Goal: Task Accomplishment & Management: Use online tool/utility

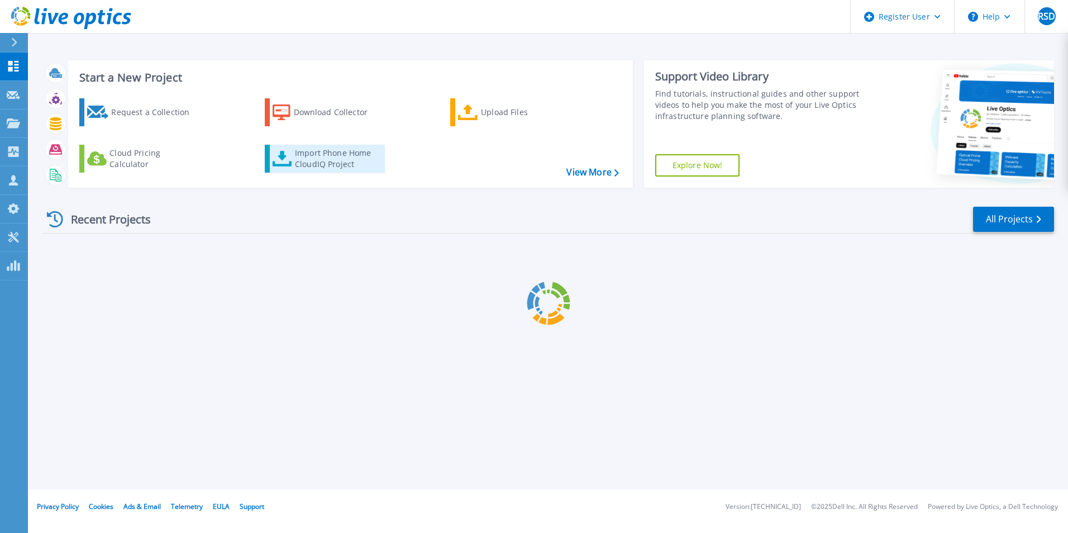
click at [296, 166] on div "Import Phone Home CloudIQ Project" at bounding box center [338, 158] width 87 height 22
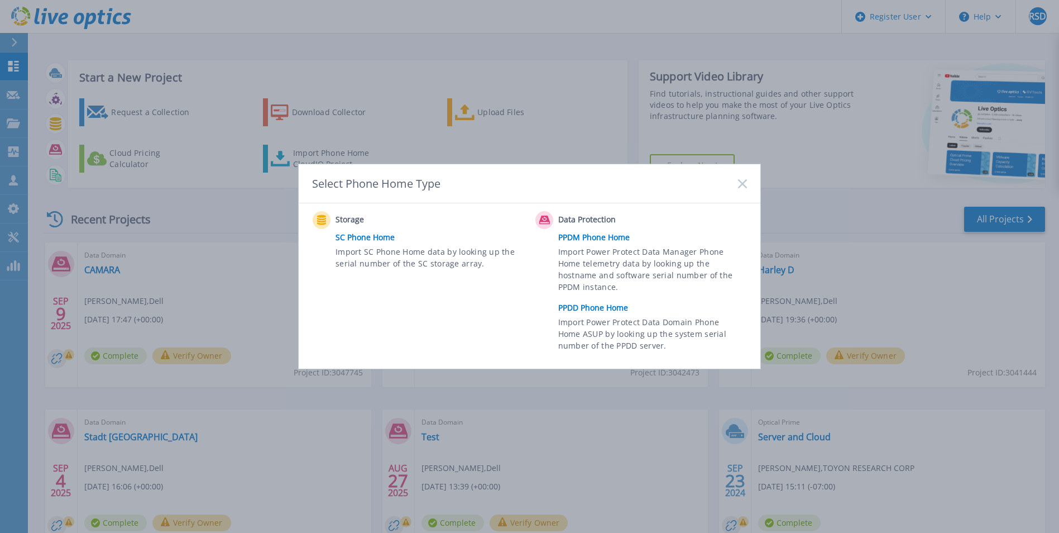
click at [601, 309] on link "PPDD Phone Home" at bounding box center [655, 307] width 194 height 17
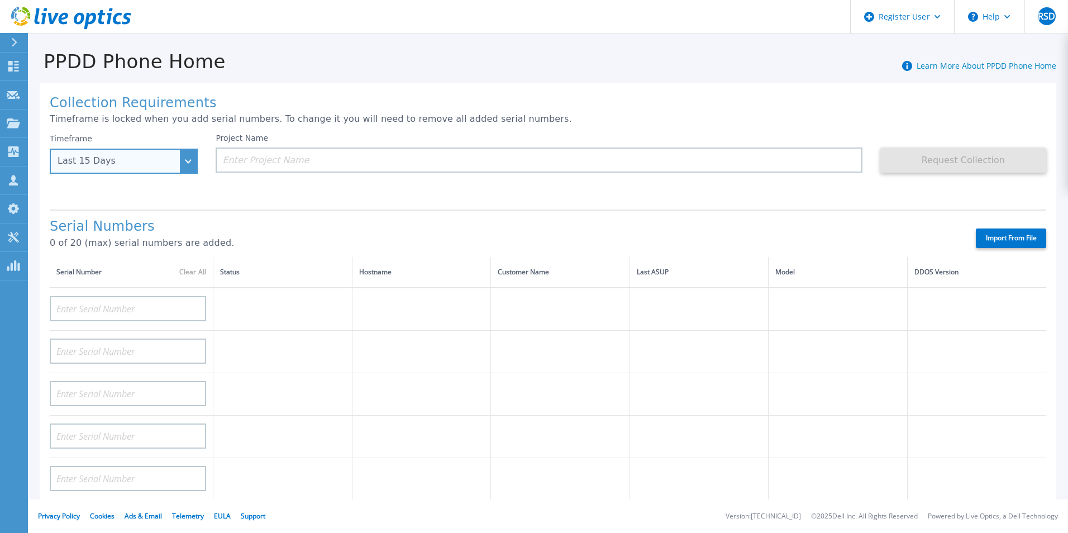
click at [193, 159] on div "Last 15 Days" at bounding box center [124, 161] width 148 height 25
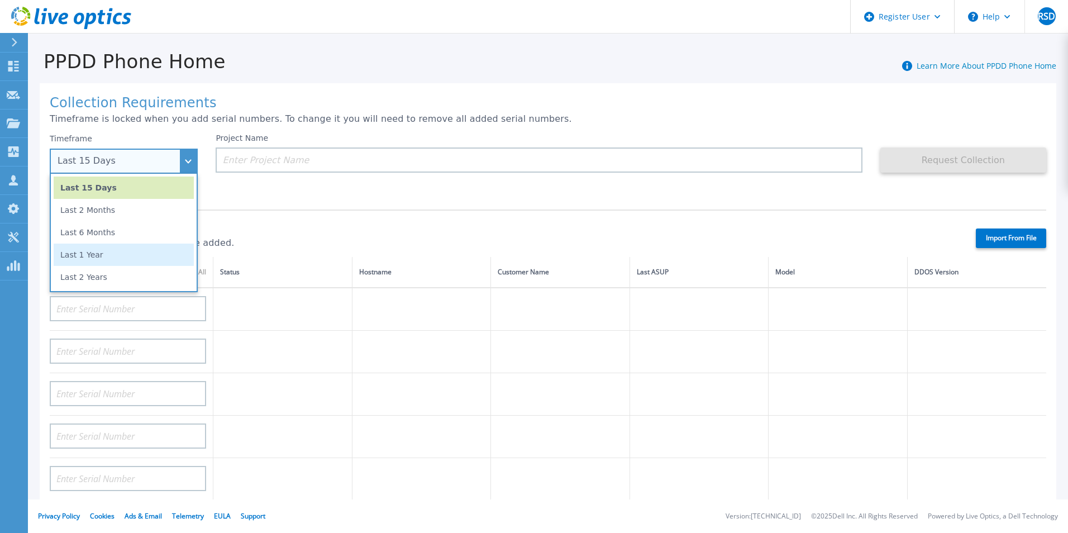
click at [133, 257] on li "Last 1 Year" at bounding box center [124, 254] width 140 height 22
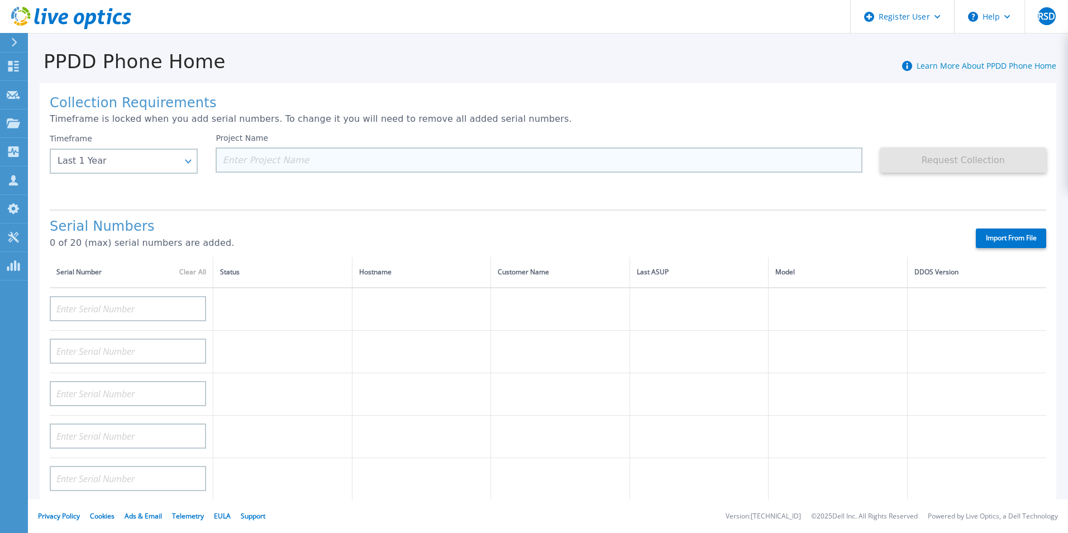
click at [326, 156] on input at bounding box center [539, 159] width 646 height 25
click at [288, 163] on input at bounding box center [539, 159] width 646 height 25
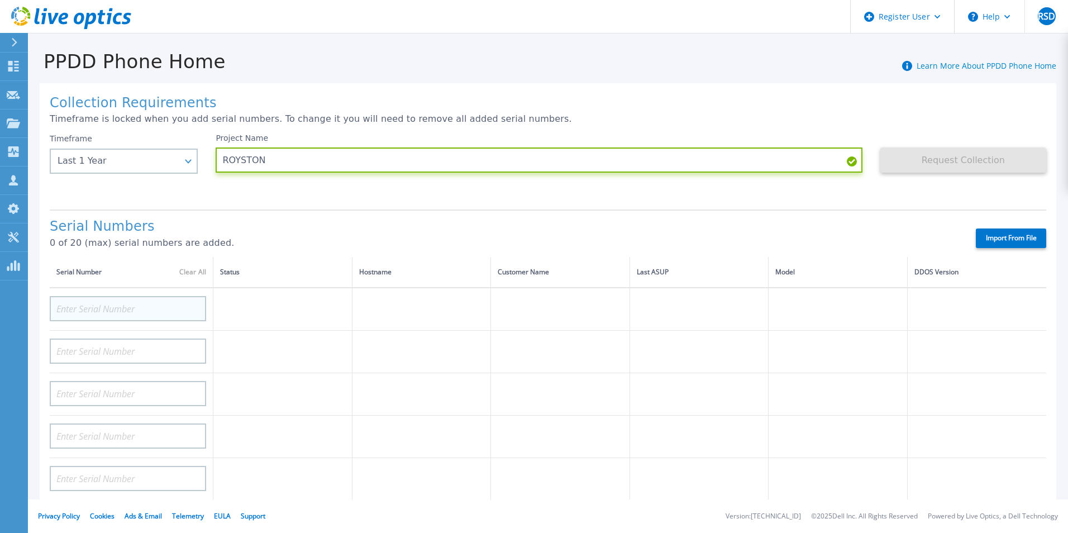
type input "ROYSTON"
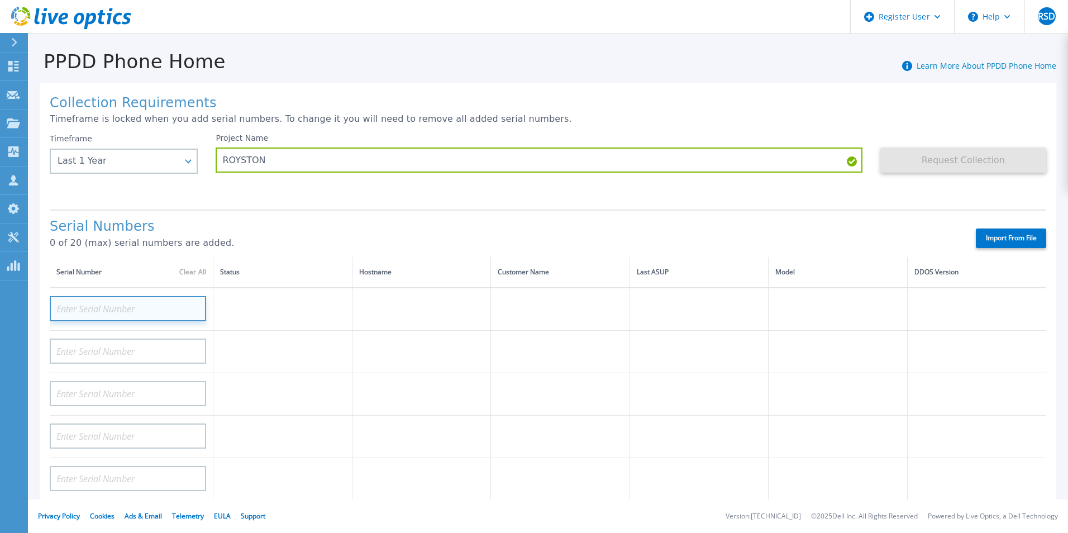
click at [119, 314] on input at bounding box center [128, 308] width 156 height 25
paste input "DE300214868751"
type input "DE300214868751"
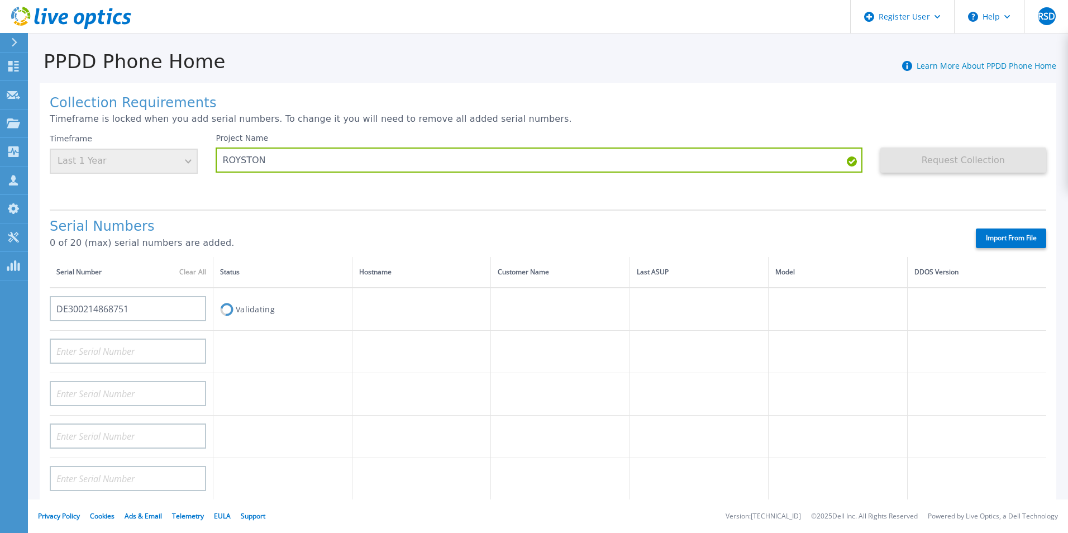
click at [270, 235] on div "Serial Numbers 0 of 20 (max) serial numbers are added." at bounding box center [503, 238] width 906 height 38
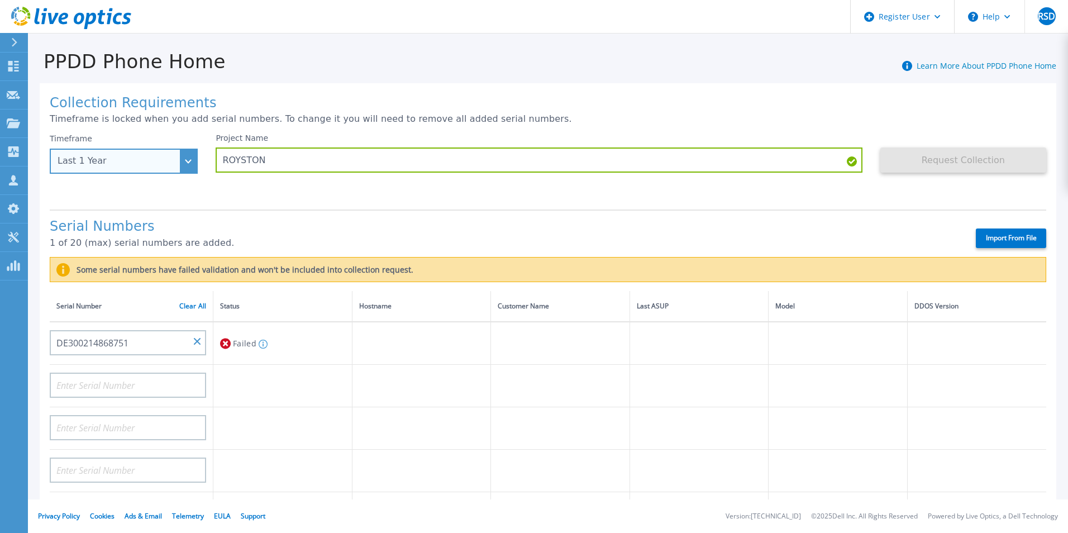
click at [184, 160] on div "Last 1 Year" at bounding box center [124, 161] width 148 height 25
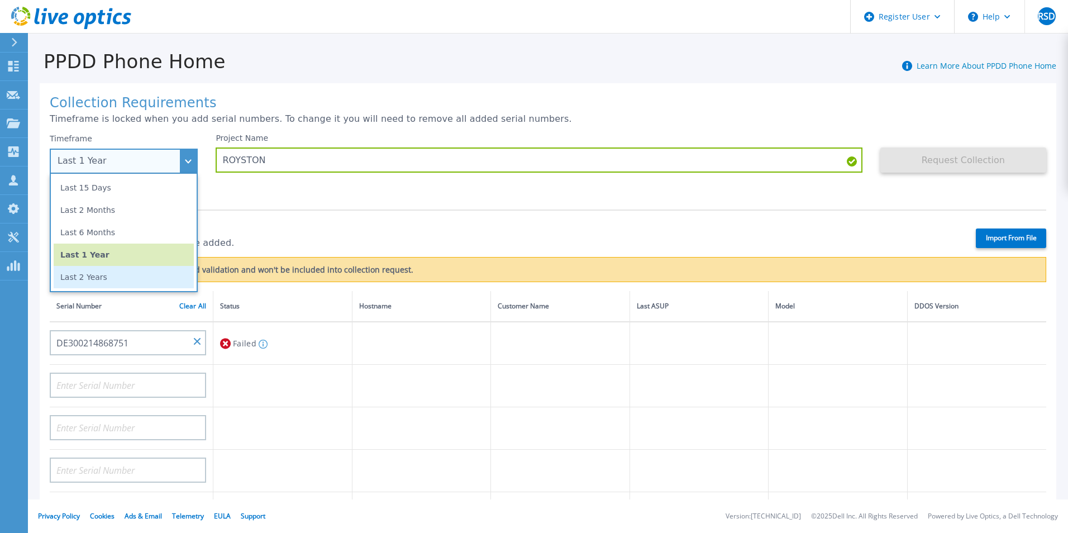
click at [136, 278] on li "Last 2 Years" at bounding box center [124, 277] width 140 height 22
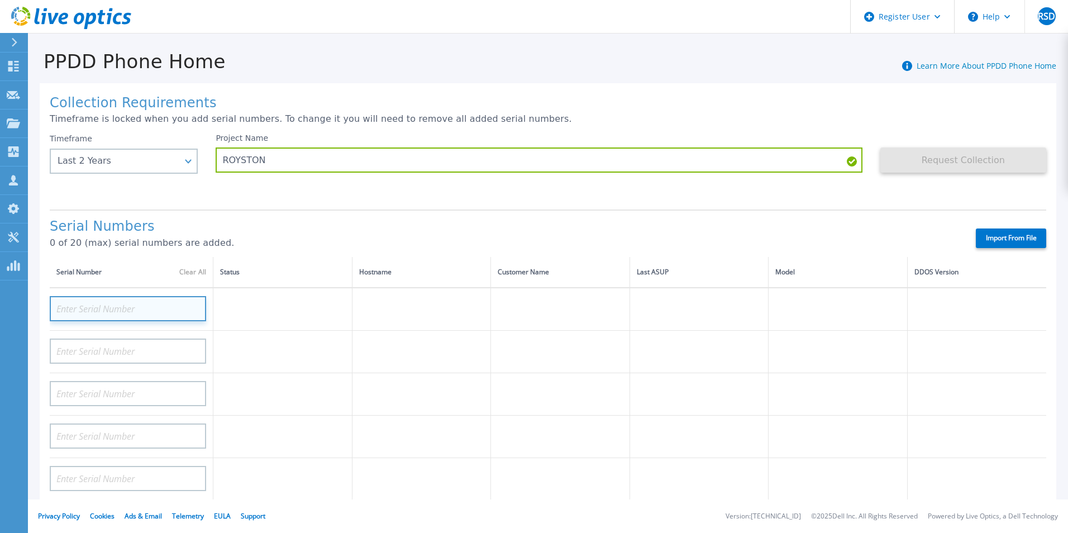
paste input "DE300214868751"
type input "DE300214868751"
click at [286, 223] on h1 "Serial Numbers" at bounding box center [503, 227] width 906 height 16
